Goal: Transaction & Acquisition: Book appointment/travel/reservation

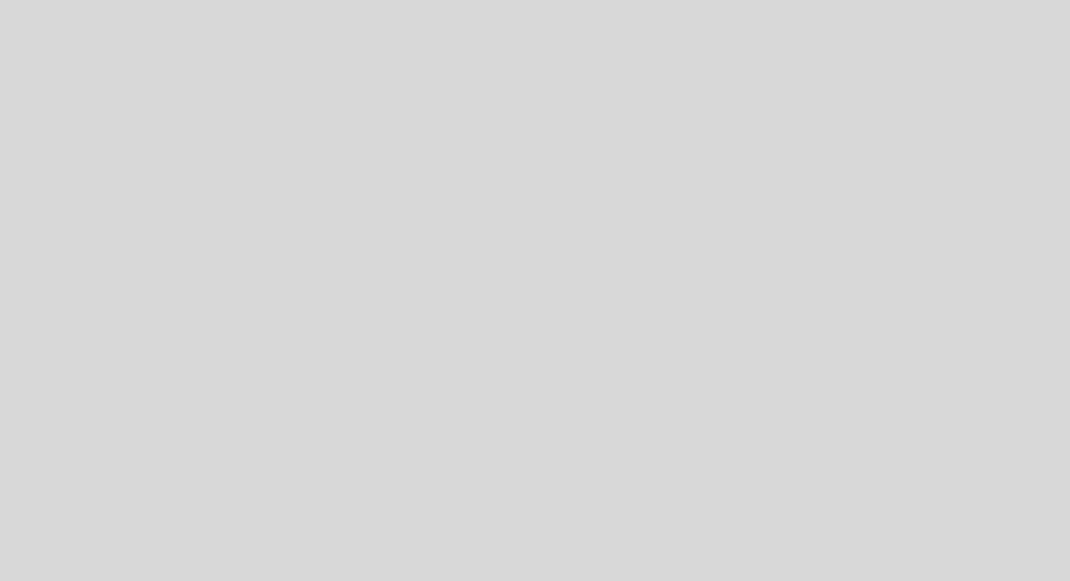
select select "es"
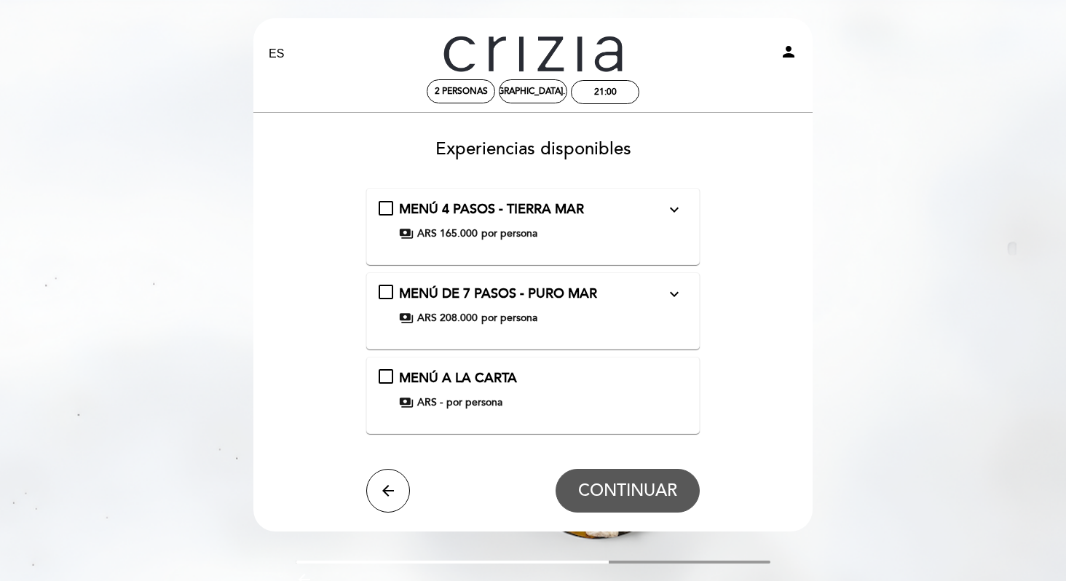
click at [387, 372] on div "MENÚ A LA CARTA payments ARS - por persona" at bounding box center [533, 389] width 309 height 41
click at [613, 484] on span "CONTINUAR" at bounding box center [627, 491] width 99 height 20
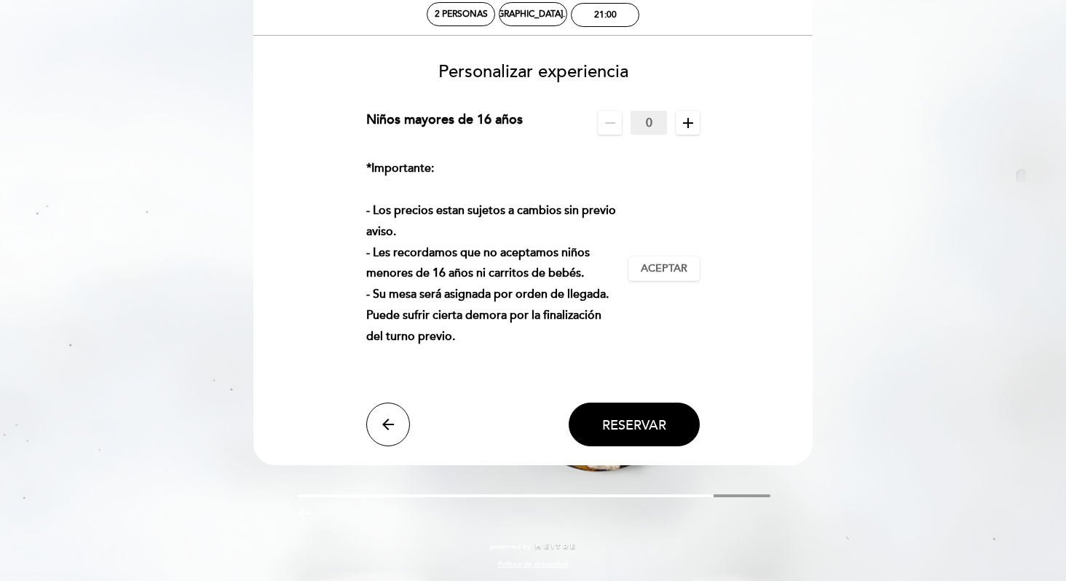
scroll to position [79, 0]
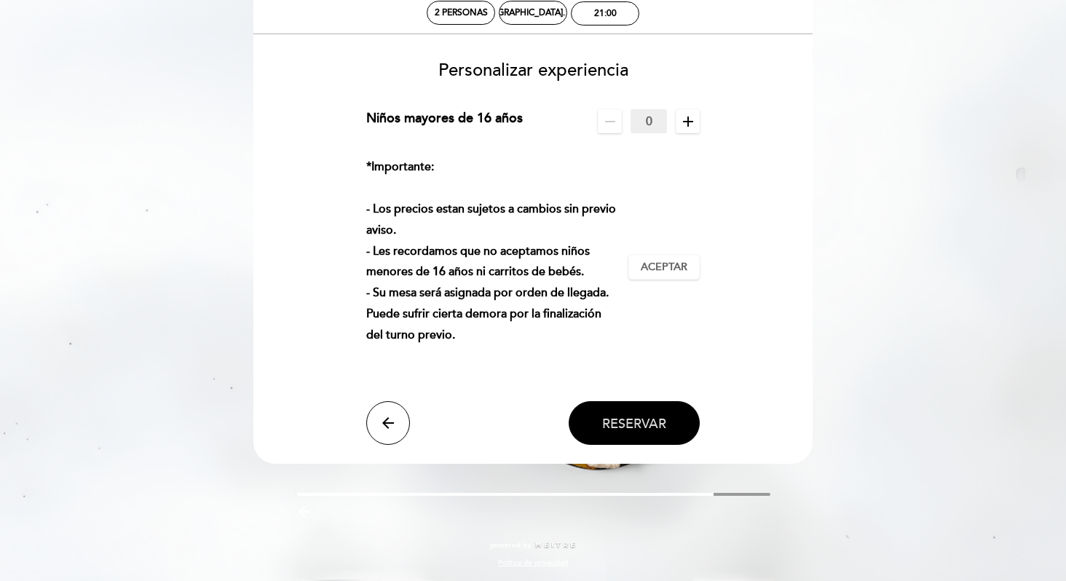
click at [618, 422] on span "Reservar" at bounding box center [634, 424] width 64 height 16
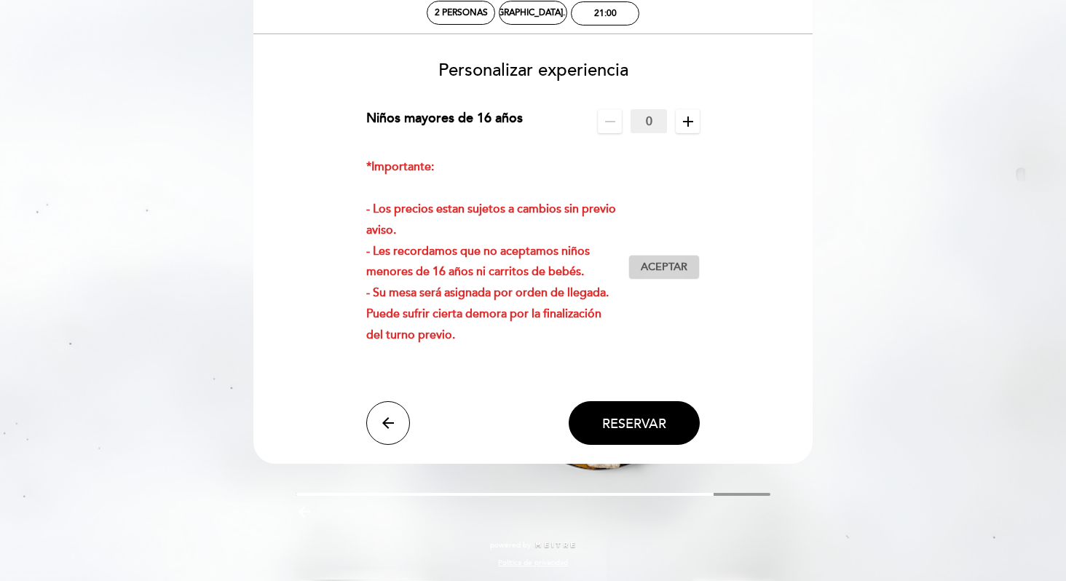
click at [653, 261] on span "Aceptar" at bounding box center [664, 267] width 47 height 15
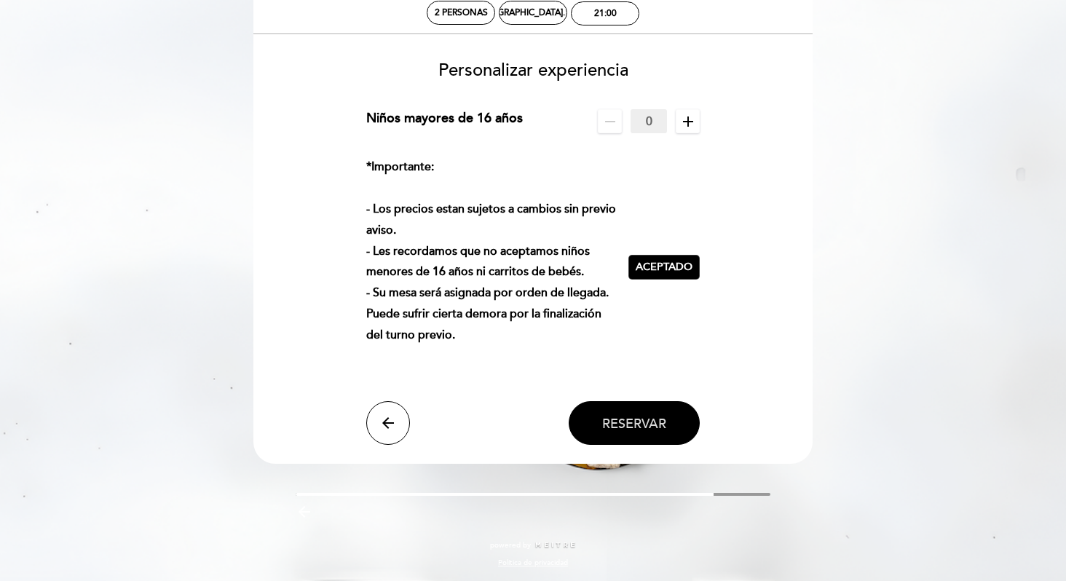
click at [625, 422] on span "Reservar" at bounding box center [634, 424] width 64 height 16
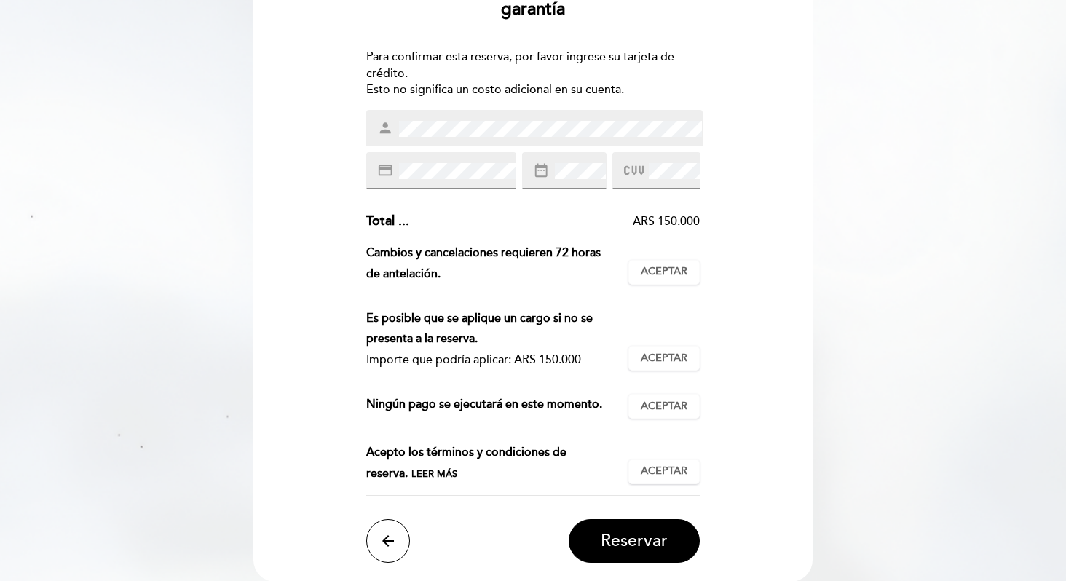
scroll to position [167, 0]
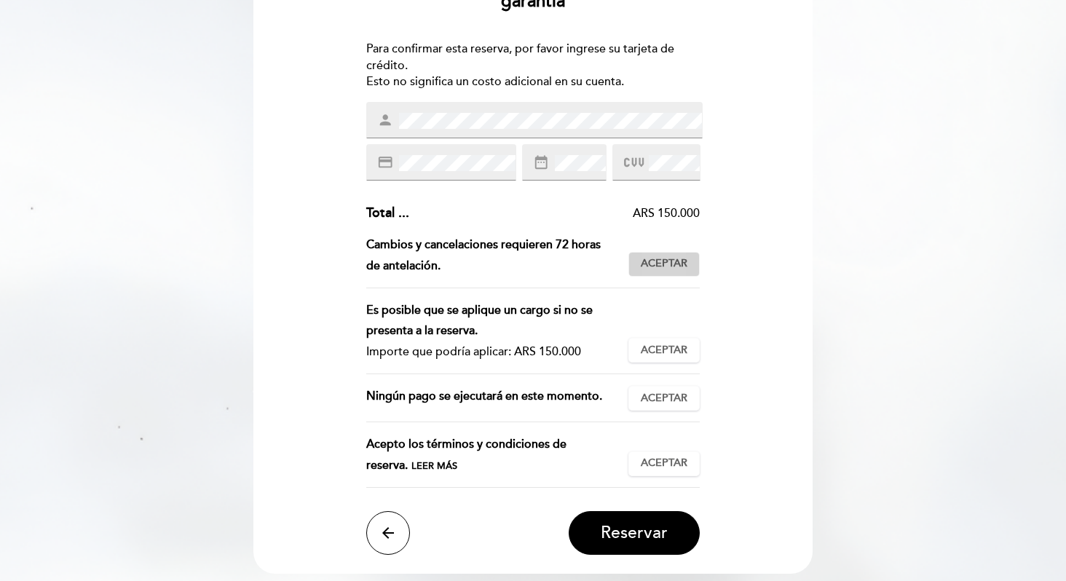
click at [660, 264] on span "Aceptar" at bounding box center [664, 263] width 47 height 15
click at [659, 352] on span "Aceptar" at bounding box center [664, 350] width 47 height 15
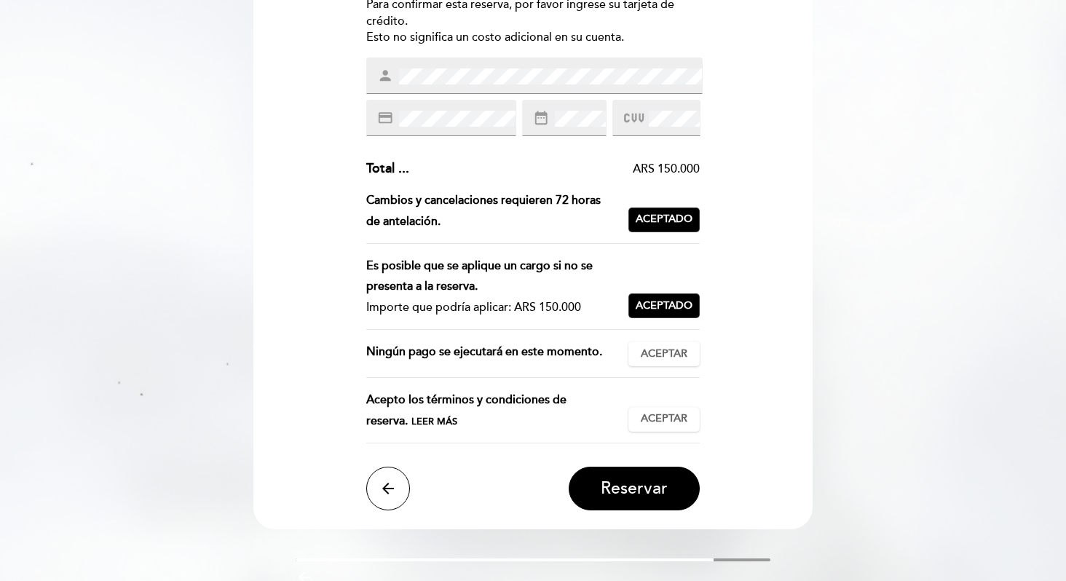
scroll to position [213, 0]
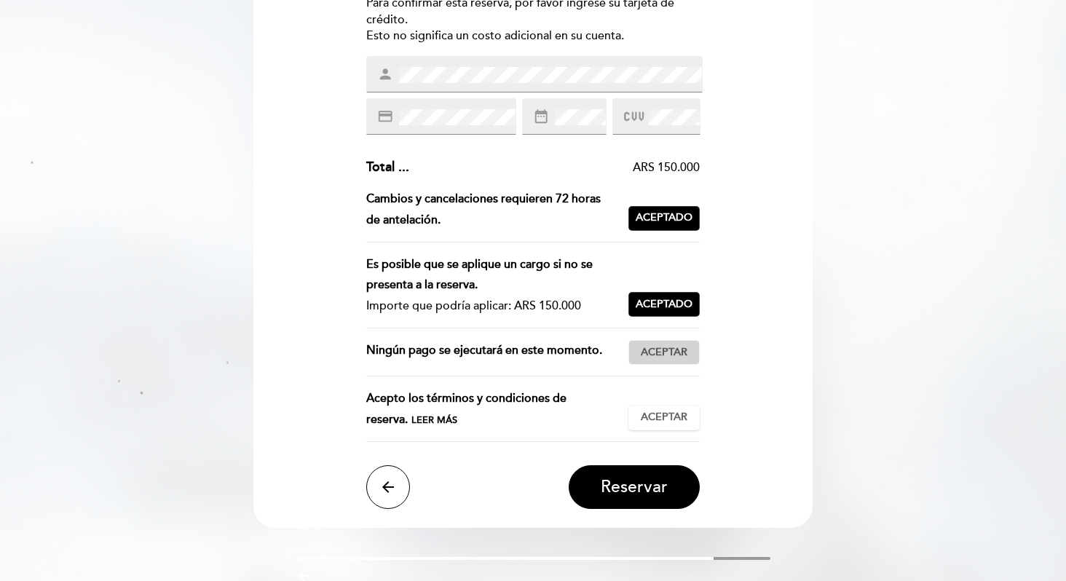
click at [652, 354] on span "Aceptar" at bounding box center [664, 352] width 47 height 15
click at [656, 414] on span "Aceptar" at bounding box center [664, 417] width 47 height 15
click at [642, 481] on span "Reservar" at bounding box center [634, 487] width 67 height 20
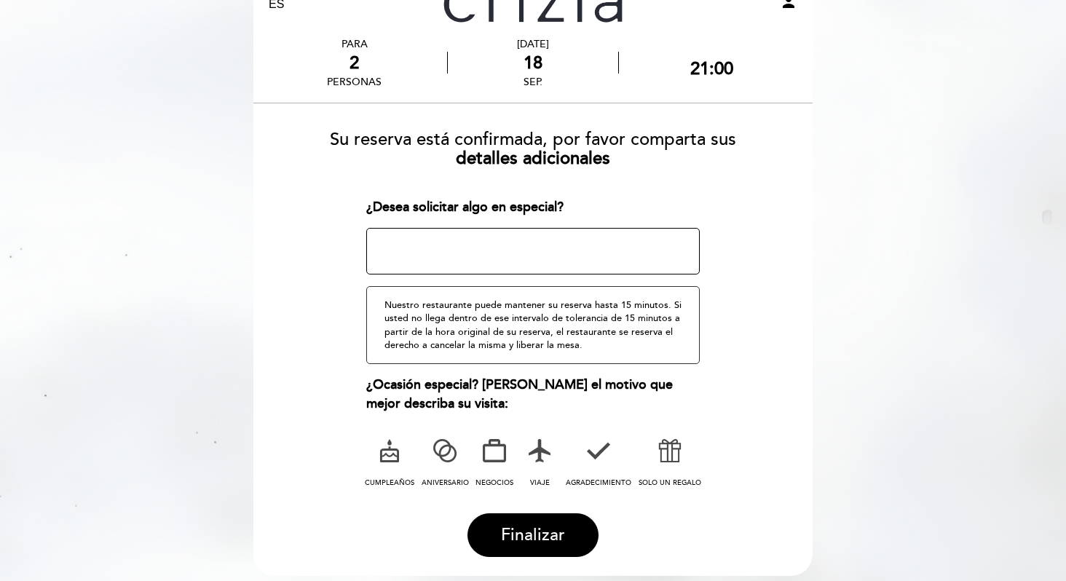
scroll to position [116, 0]
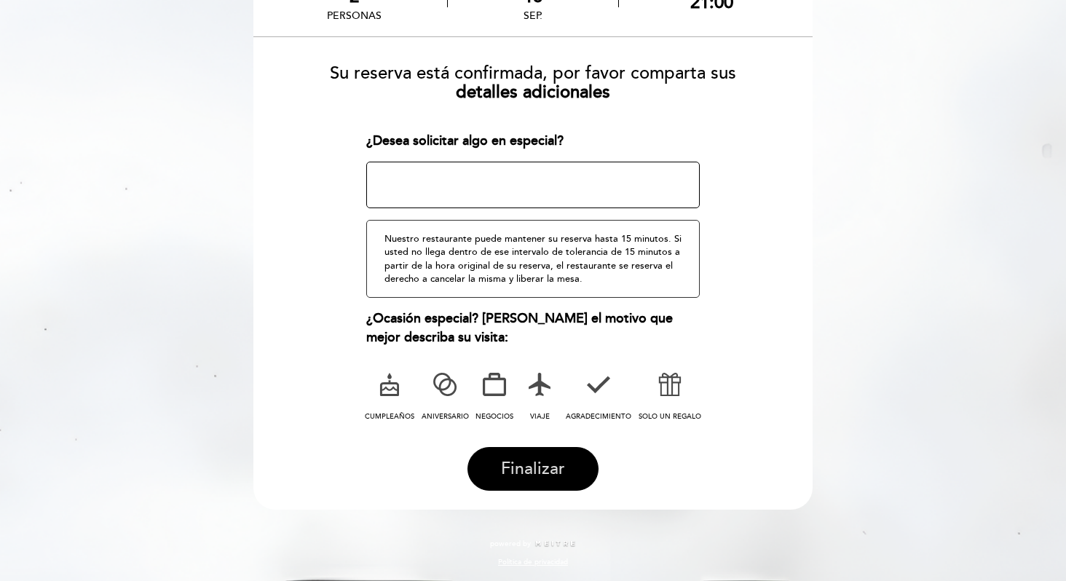
click at [549, 459] on span "Finalizar" at bounding box center [533, 469] width 64 height 20
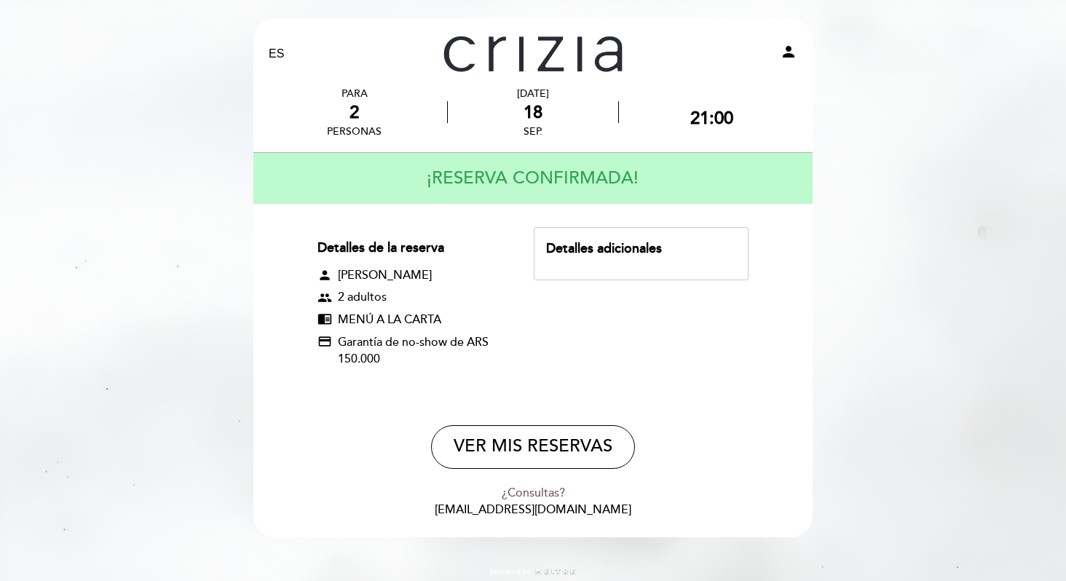
scroll to position [28, 0]
